Goal: Download file/media

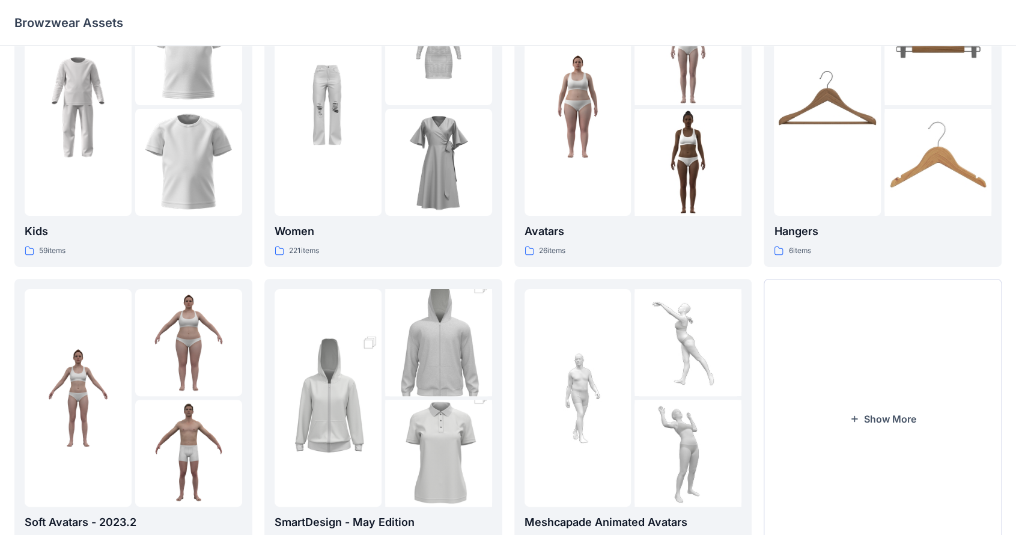
scroll to position [120, 0]
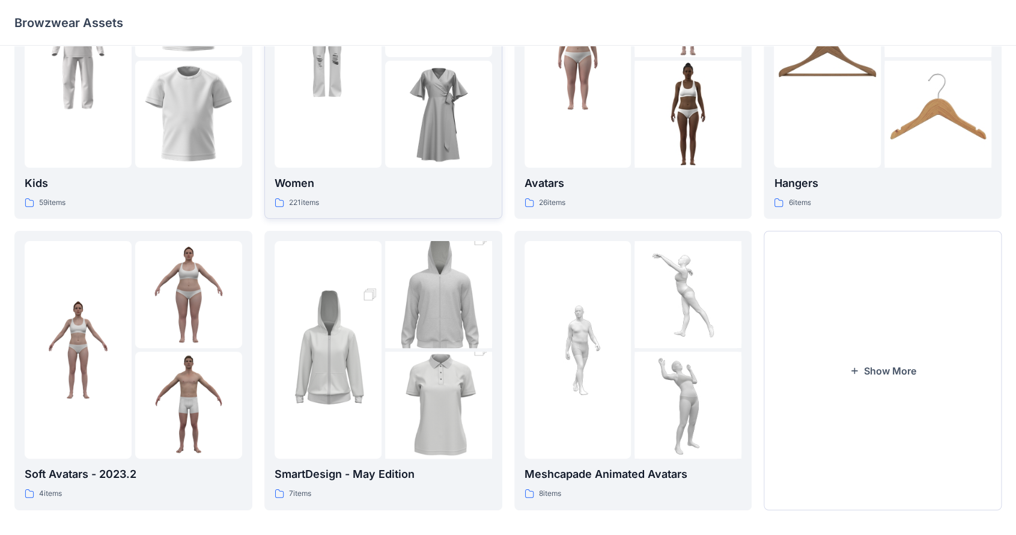
click at [397, 168] on img at bounding box center [438, 114] width 107 height 107
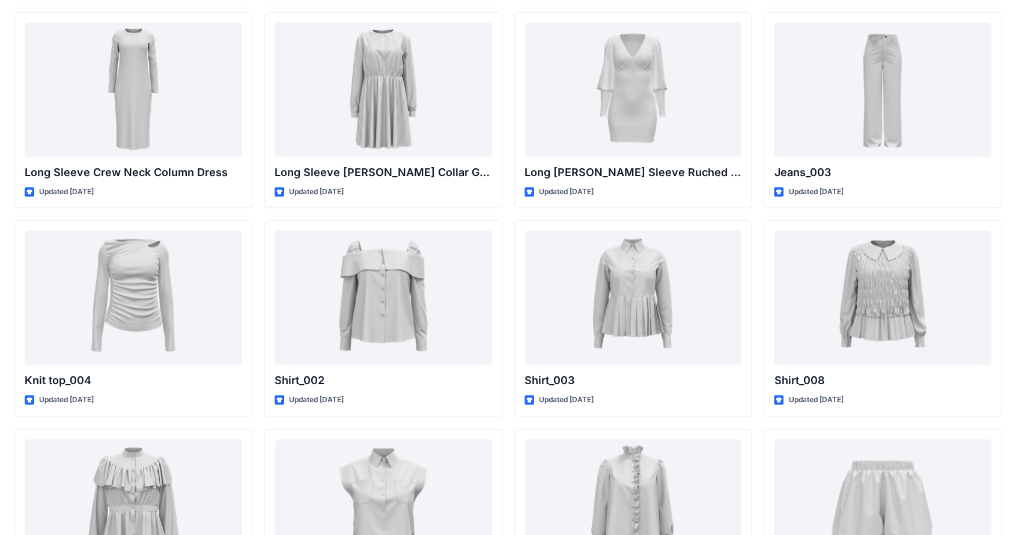
scroll to position [3854, 0]
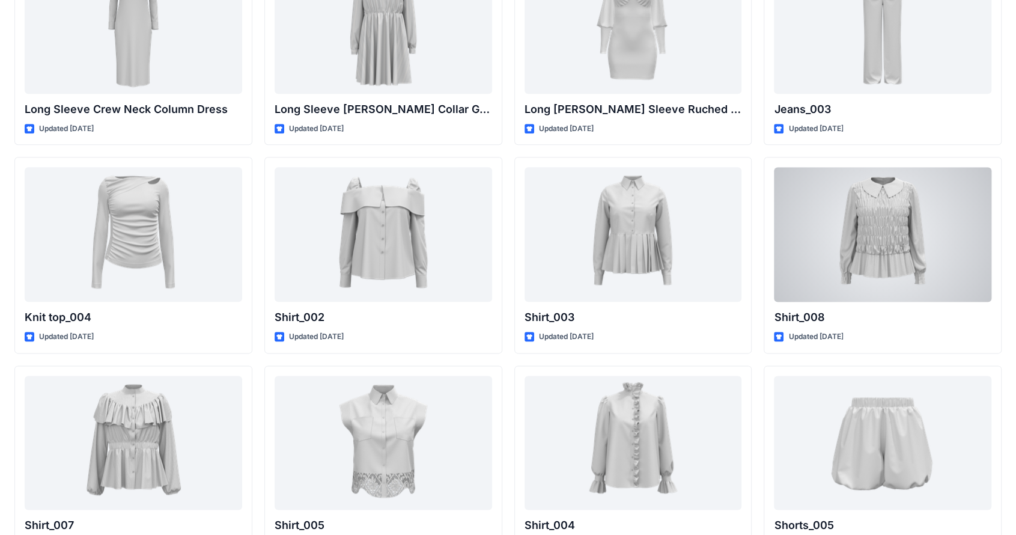
click at [600, 294] on div at bounding box center [882, 234] width 217 height 135
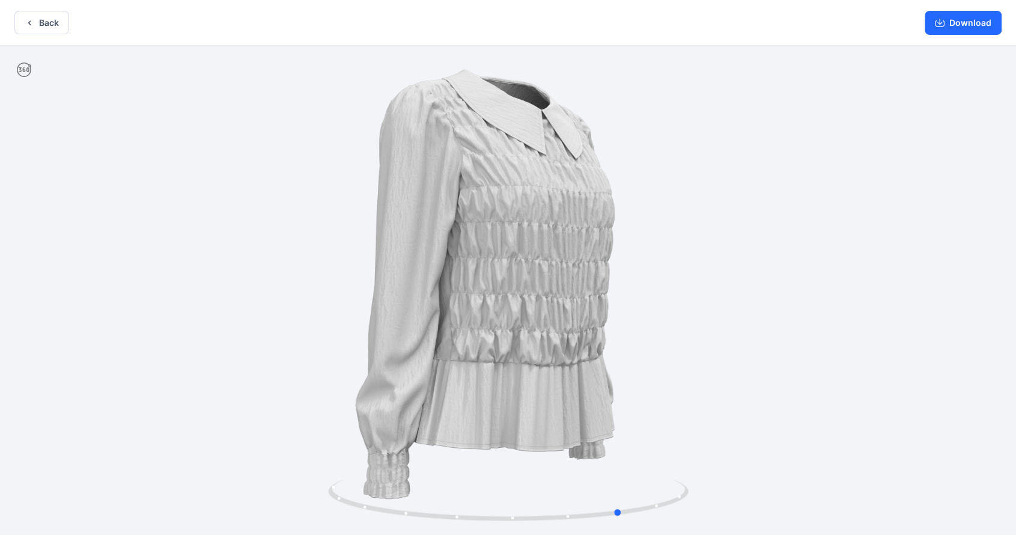
drag, startPoint x: 761, startPoint y: 252, endPoint x: 145, endPoint y: 245, distance: 615.3
click at [129, 249] on div at bounding box center [508, 291] width 1016 height 491
click at [600, 26] on button "Download" at bounding box center [963, 23] width 77 height 24
click at [600, 25] on button "Download" at bounding box center [963, 23] width 77 height 24
